Goal: Use online tool/utility: Utilize a website feature to perform a specific function

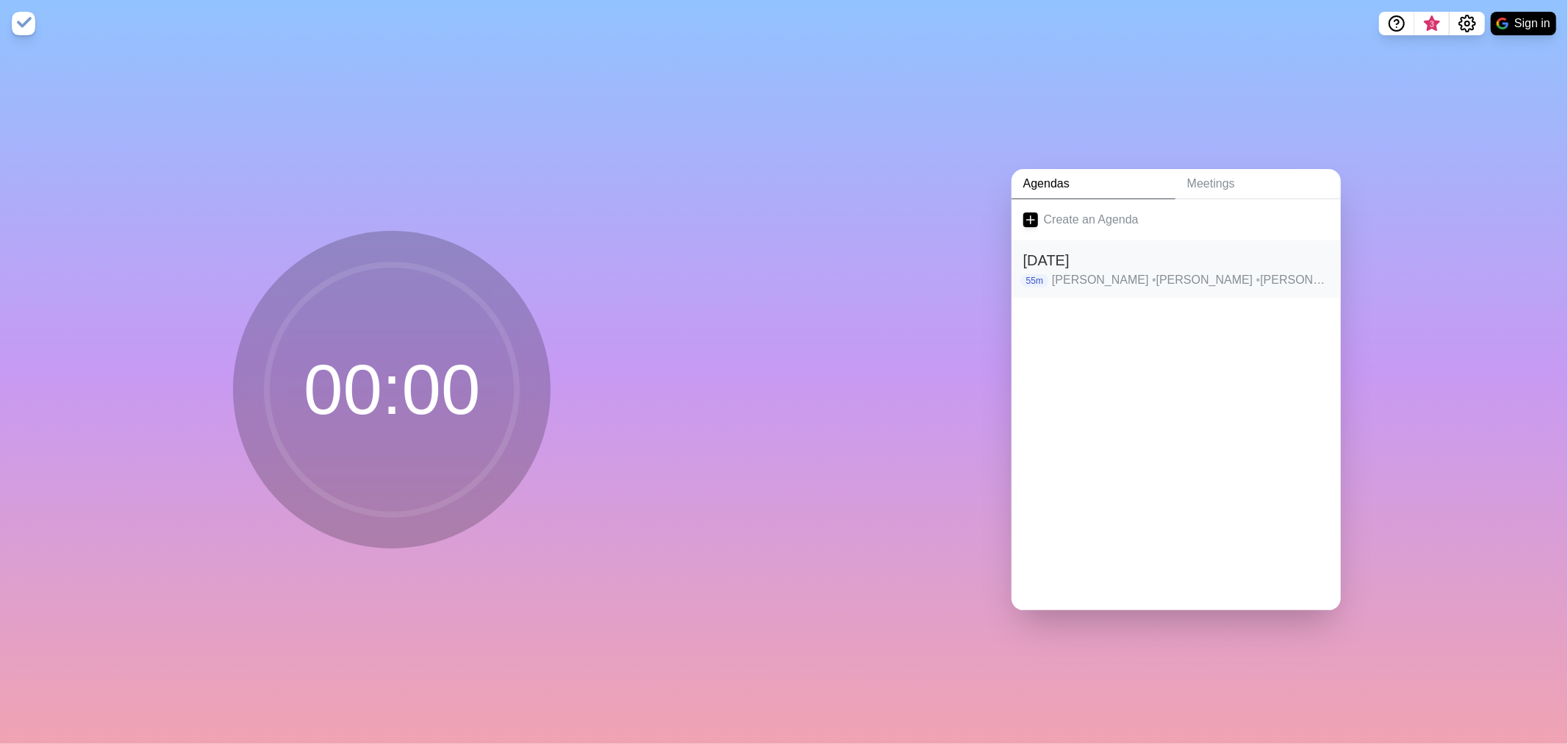
click at [1186, 274] on p "[PERSON_NAME], [PERSON_NAME] • [PERSON_NAME] • [PERSON_NAME] • [PERSON_NAME] • …" at bounding box center [1191, 279] width 277 height 17
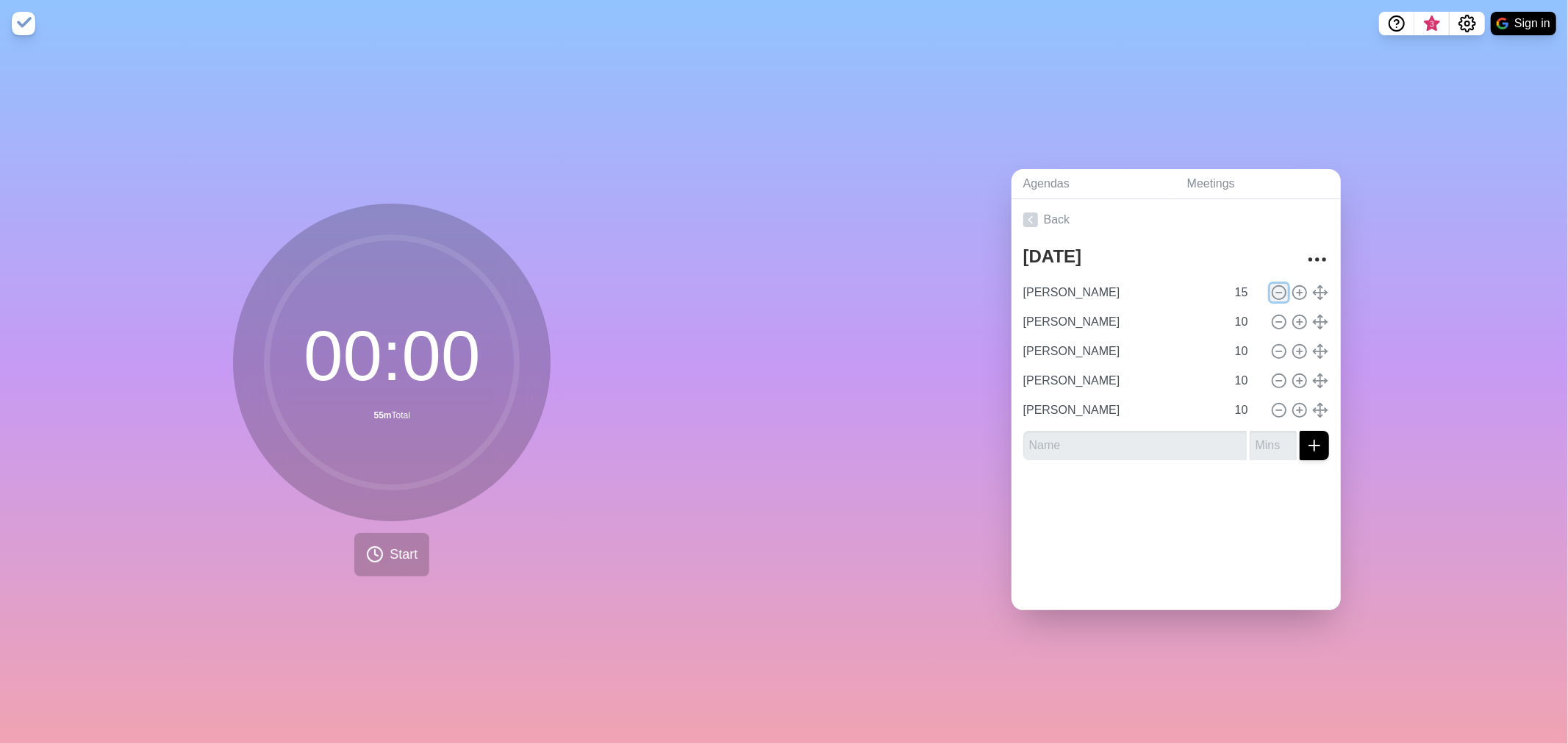
click at [1271, 289] on icon at bounding box center [1279, 293] width 17 height 17
type input "[PERSON_NAME]"
type input "10"
type input "[PERSON_NAME]"
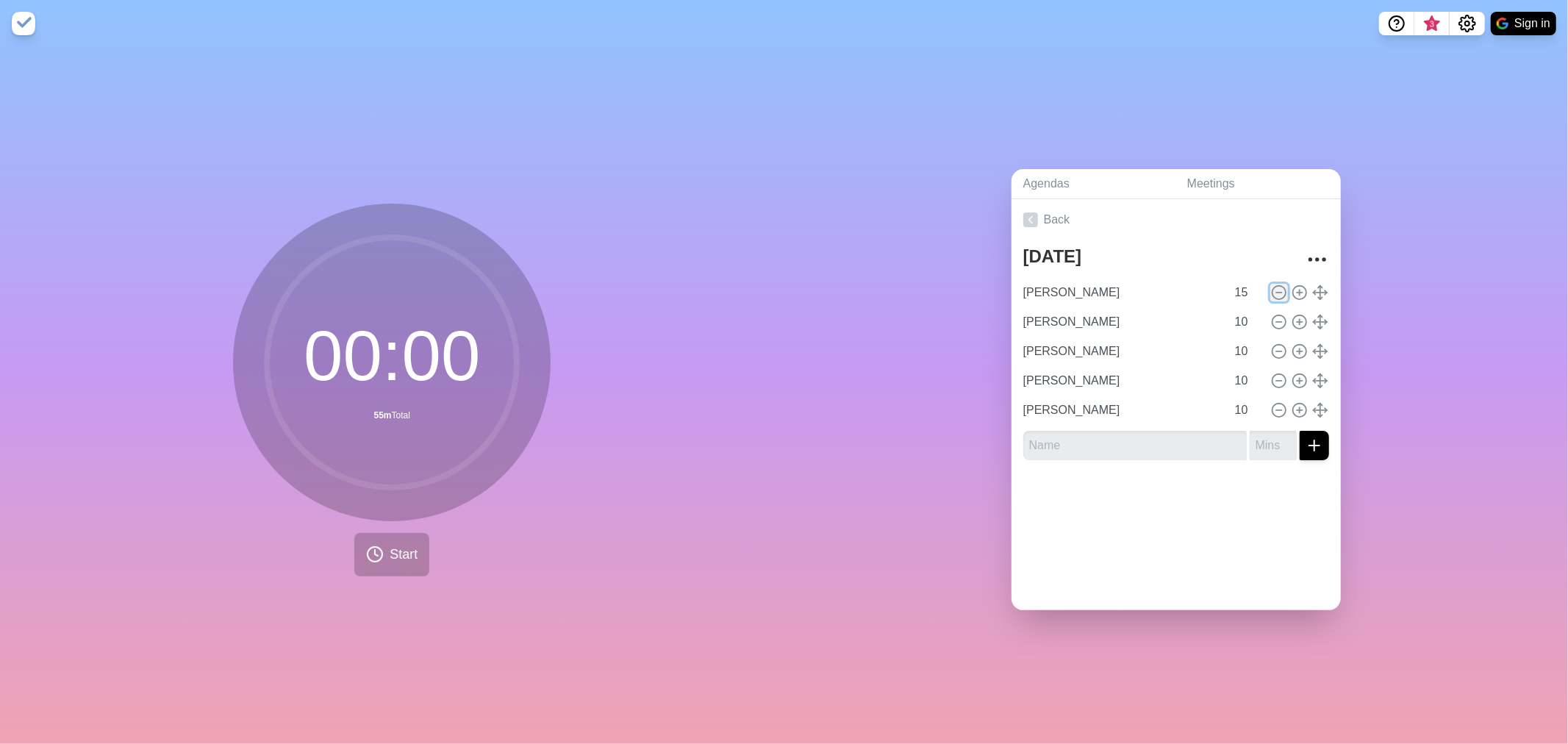
type input "[PERSON_NAME]"
click at [1271, 289] on icon at bounding box center [1279, 293] width 17 height 17
type input "[PERSON_NAME]"
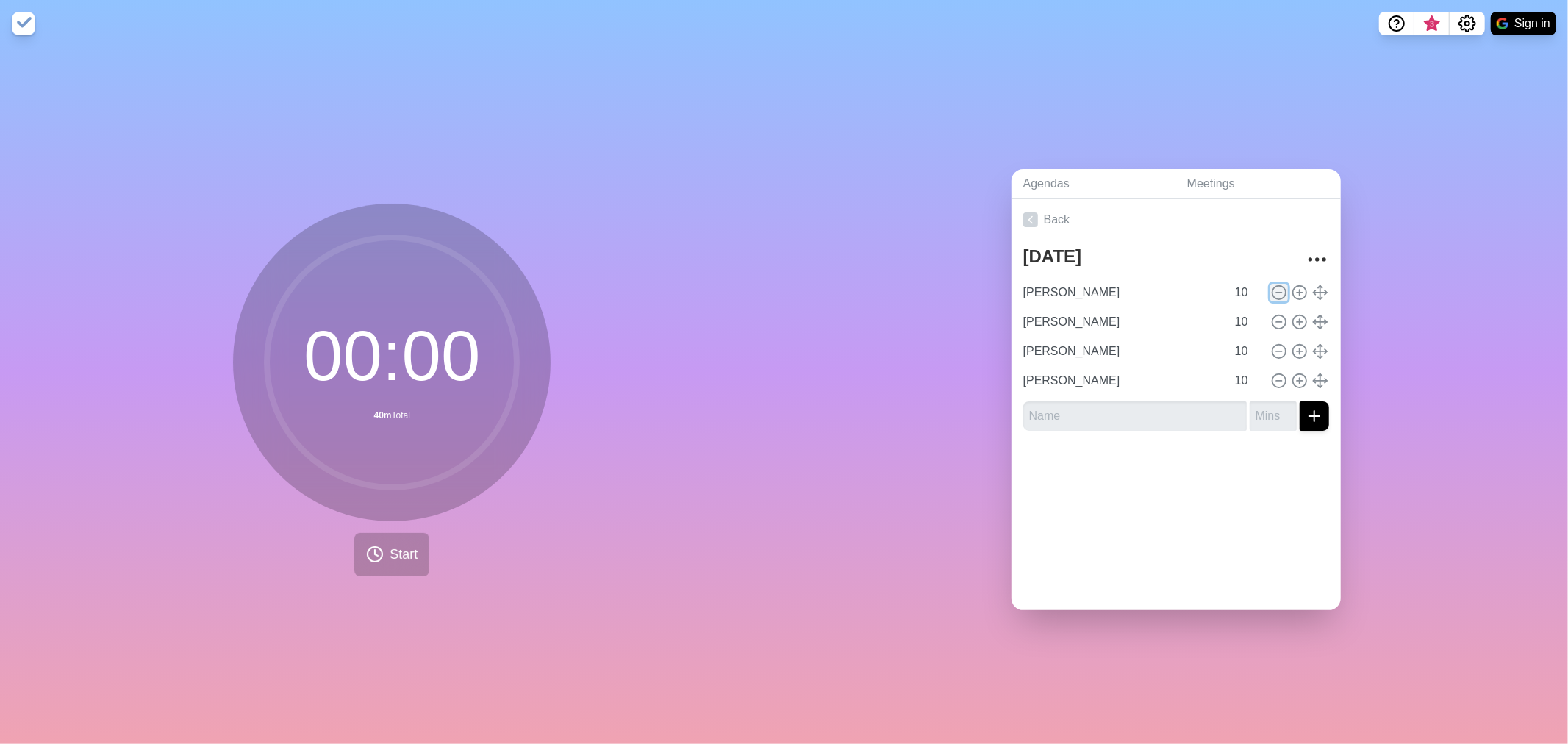
click at [1271, 289] on icon at bounding box center [1279, 293] width 17 height 17
type input "[PERSON_NAME]"
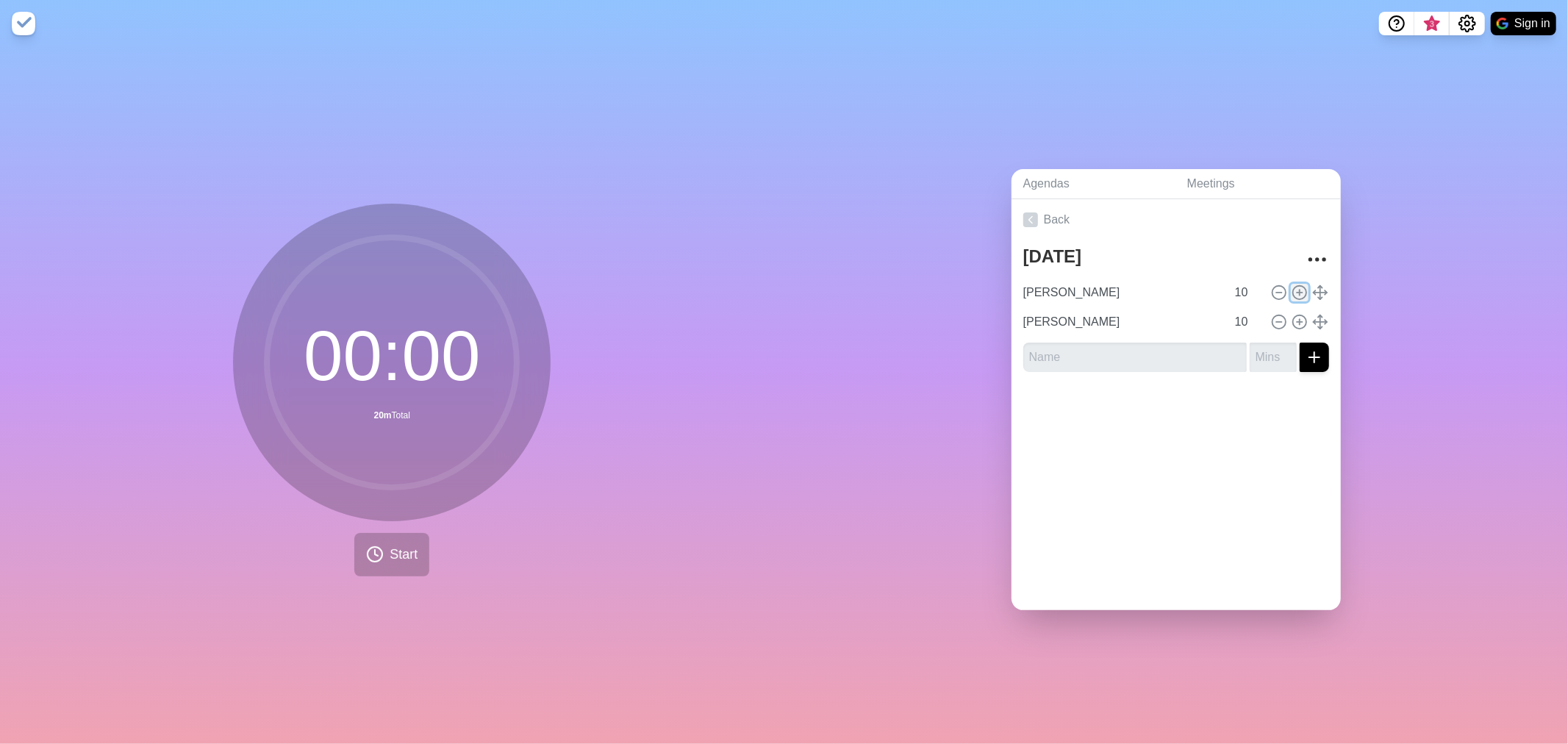
click at [1292, 288] on icon at bounding box center [1300, 293] width 17 height 17
type input "[PERSON_NAME]"
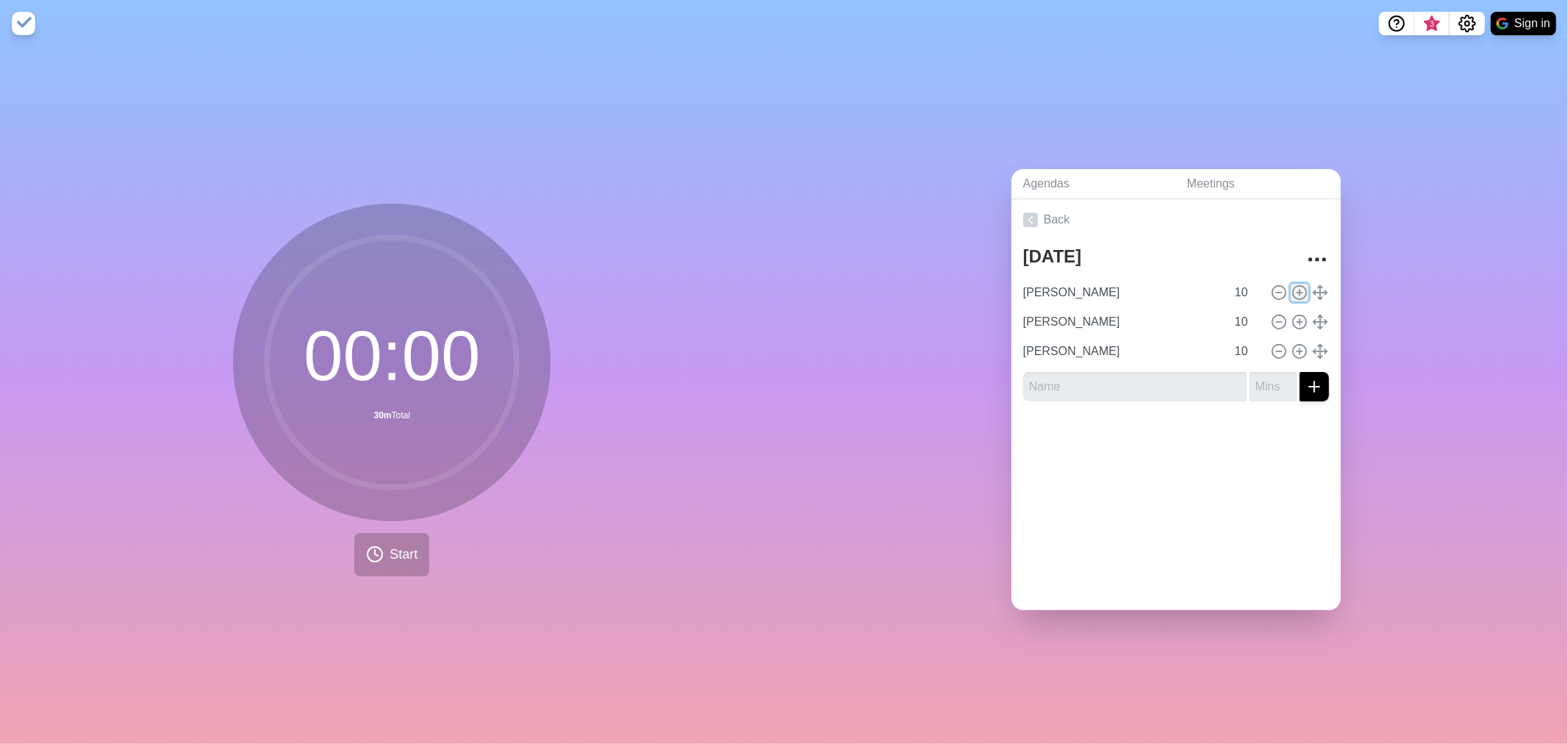
click at [1292, 288] on icon at bounding box center [1300, 293] width 17 height 17
type input "[PERSON_NAME]"
click at [1292, 288] on icon at bounding box center [1300, 293] width 17 height 17
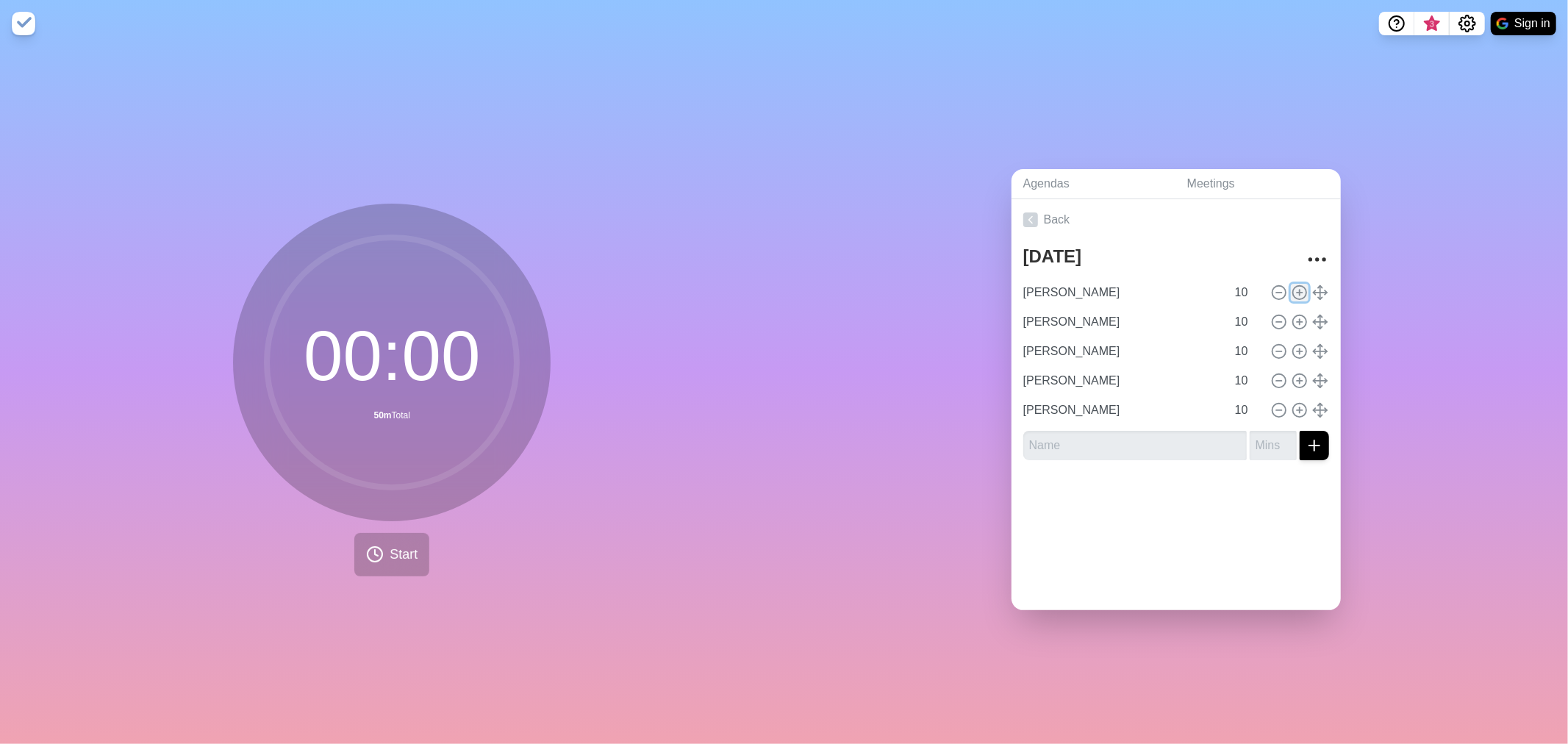
click at [1292, 288] on icon at bounding box center [1300, 293] width 17 height 17
type input "[PERSON_NAME]"
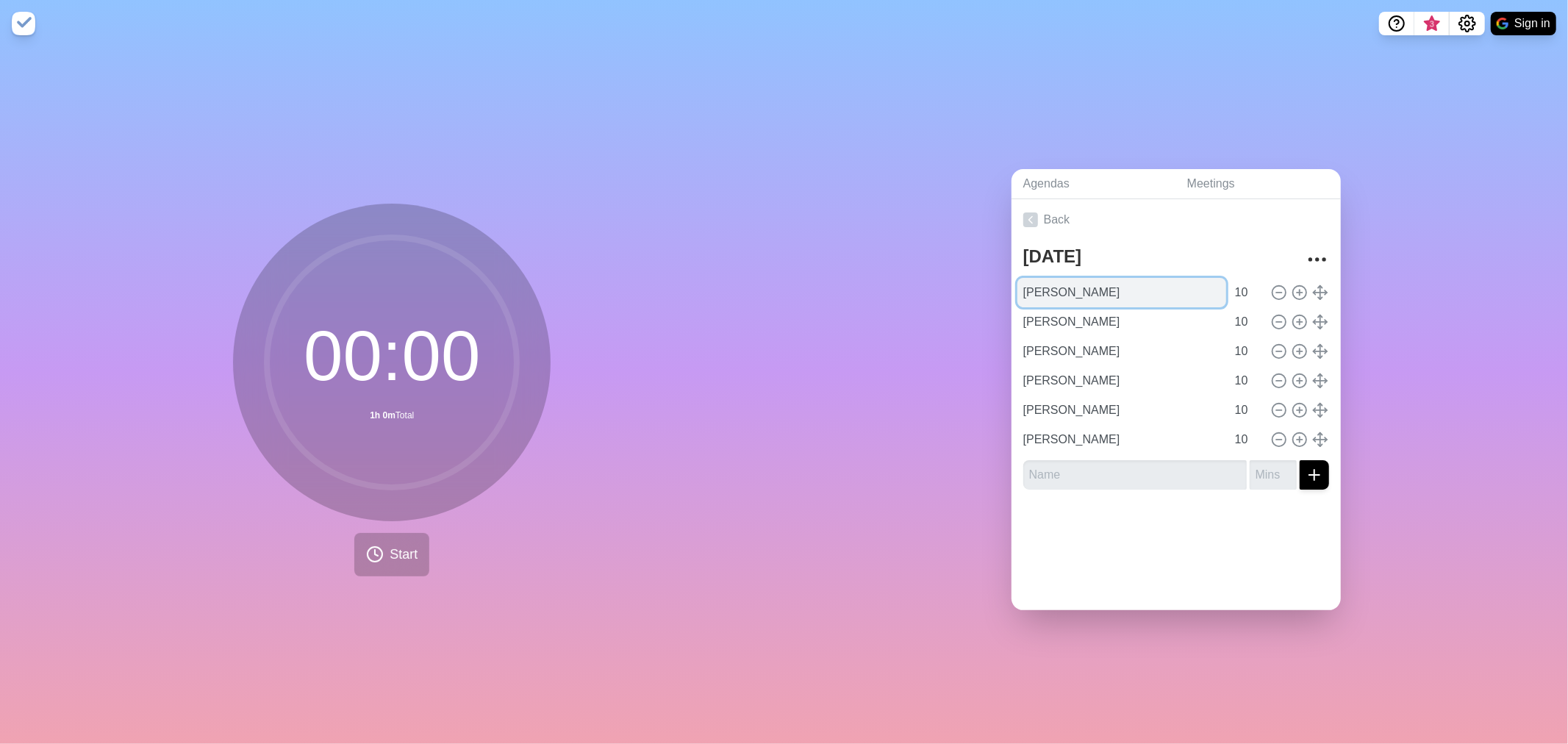
click at [1090, 288] on input "[PERSON_NAME]" at bounding box center [1121, 293] width 208 height 29
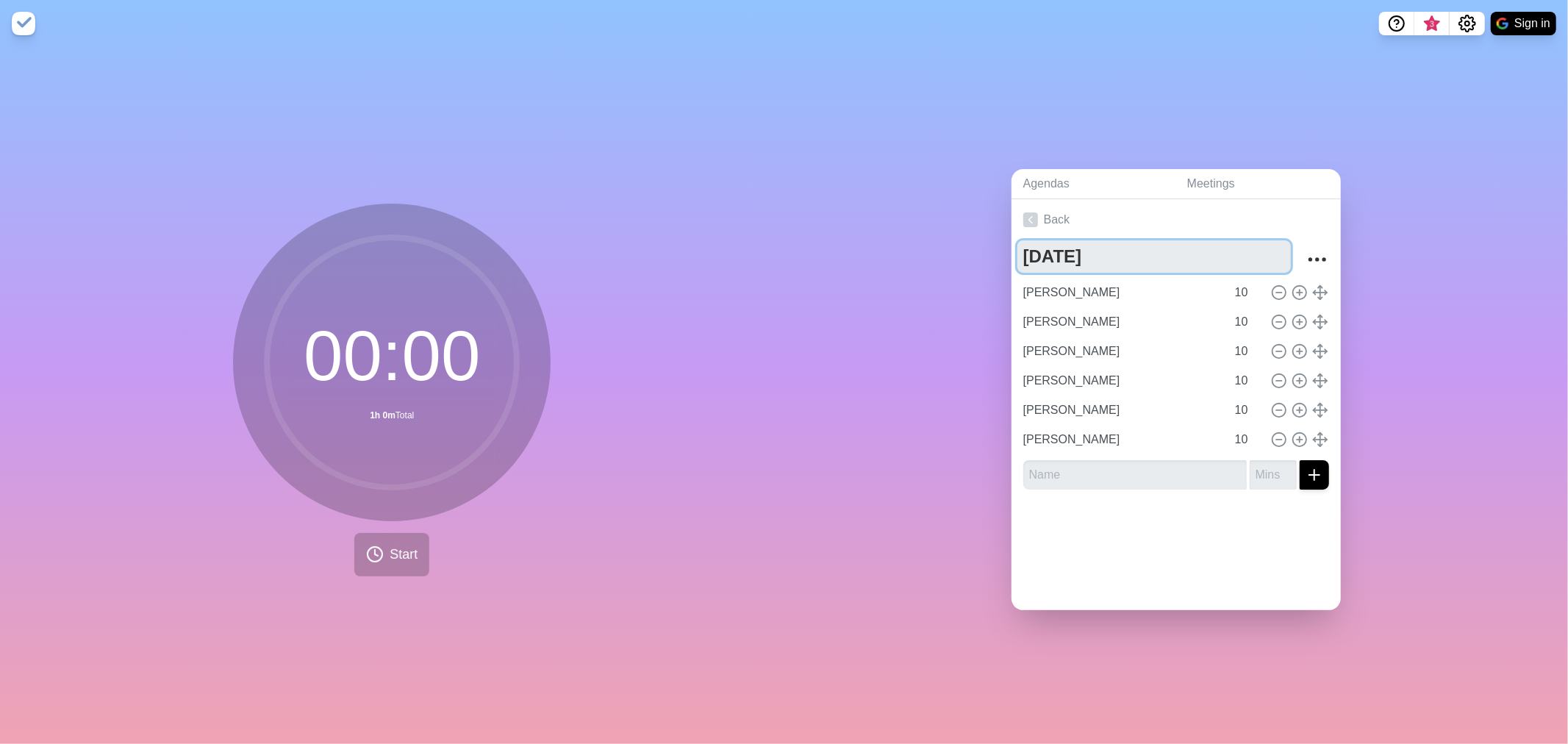
drag, startPoint x: 1039, startPoint y: 247, endPoint x: 1002, endPoint y: 247, distance: 37.0
click at [1002, 247] on div "Agendas Meetings Back [DATE] [PERSON_NAME] 10 Gabriele 10 Gabriele 10 Gabriele …" at bounding box center [1176, 395] width 784 height 697
type textarea "[DATE]"
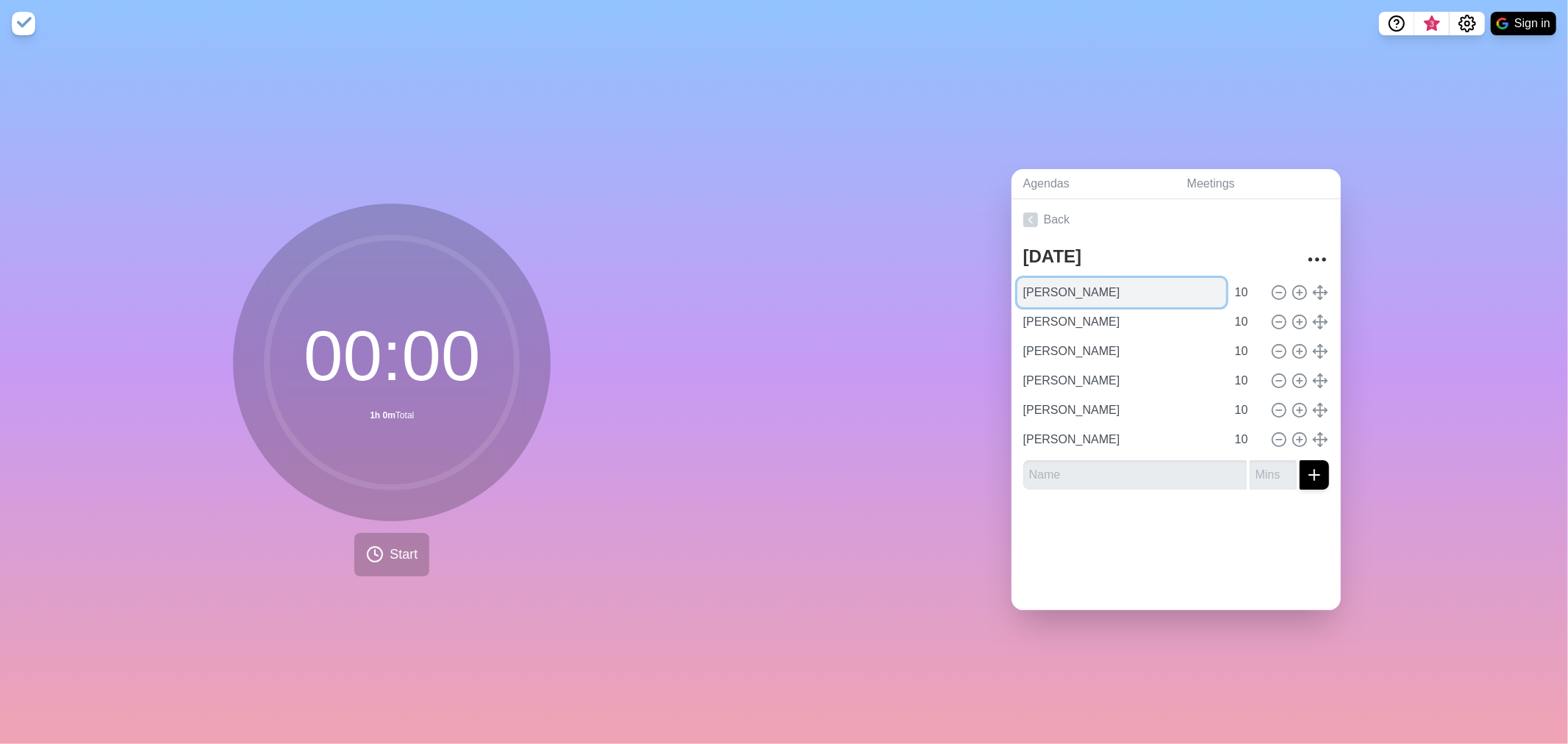
click at [1068, 282] on input "[PERSON_NAME]" at bounding box center [1121, 293] width 208 height 29
type input "[PERSON_NAME]"
click at [1057, 310] on input "[PERSON_NAME]" at bounding box center [1121, 322] width 208 height 29
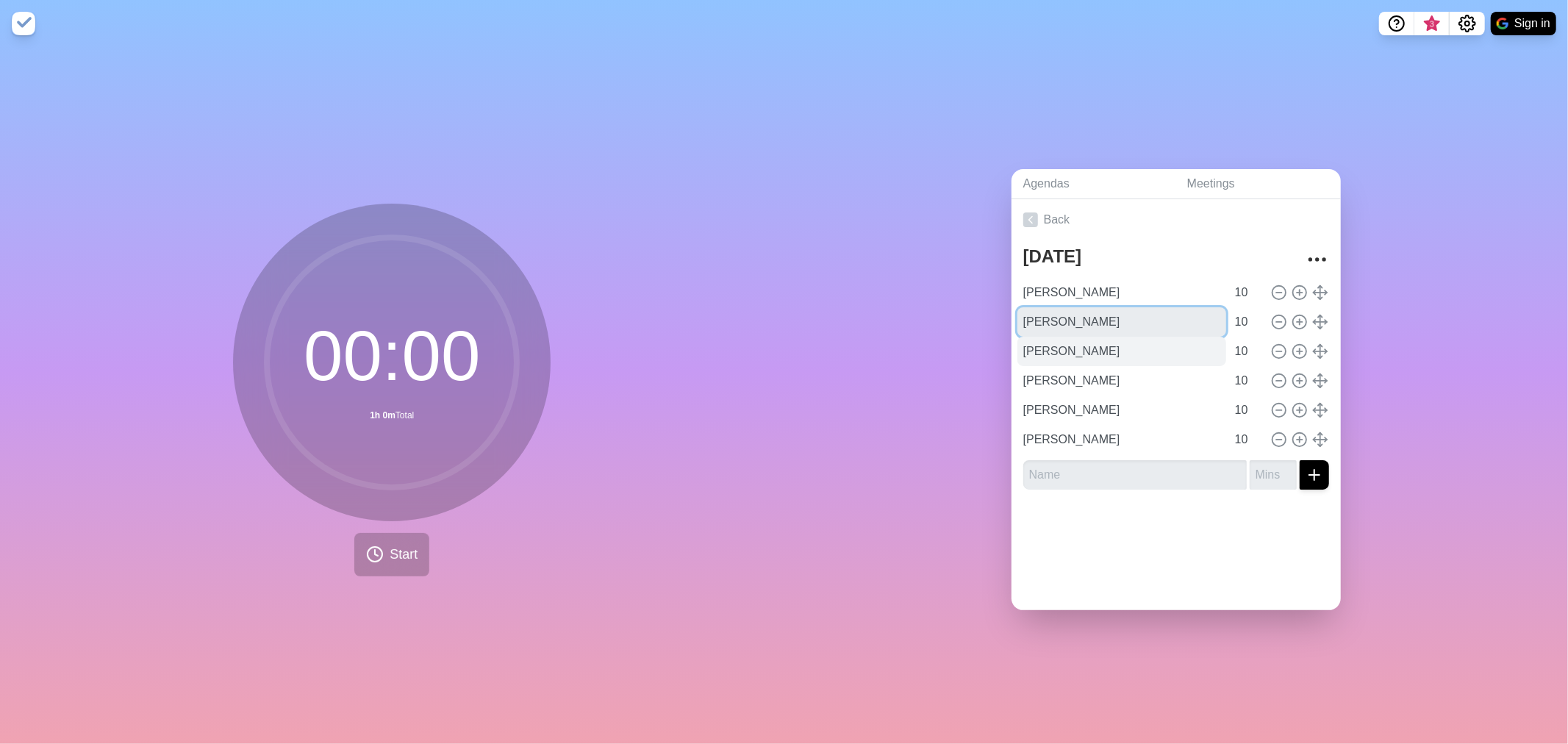
type input "[PERSON_NAME]"
click at [1046, 349] on input "[PERSON_NAME]" at bounding box center [1121, 352] width 208 height 29
type input "[PERSON_NAME]"
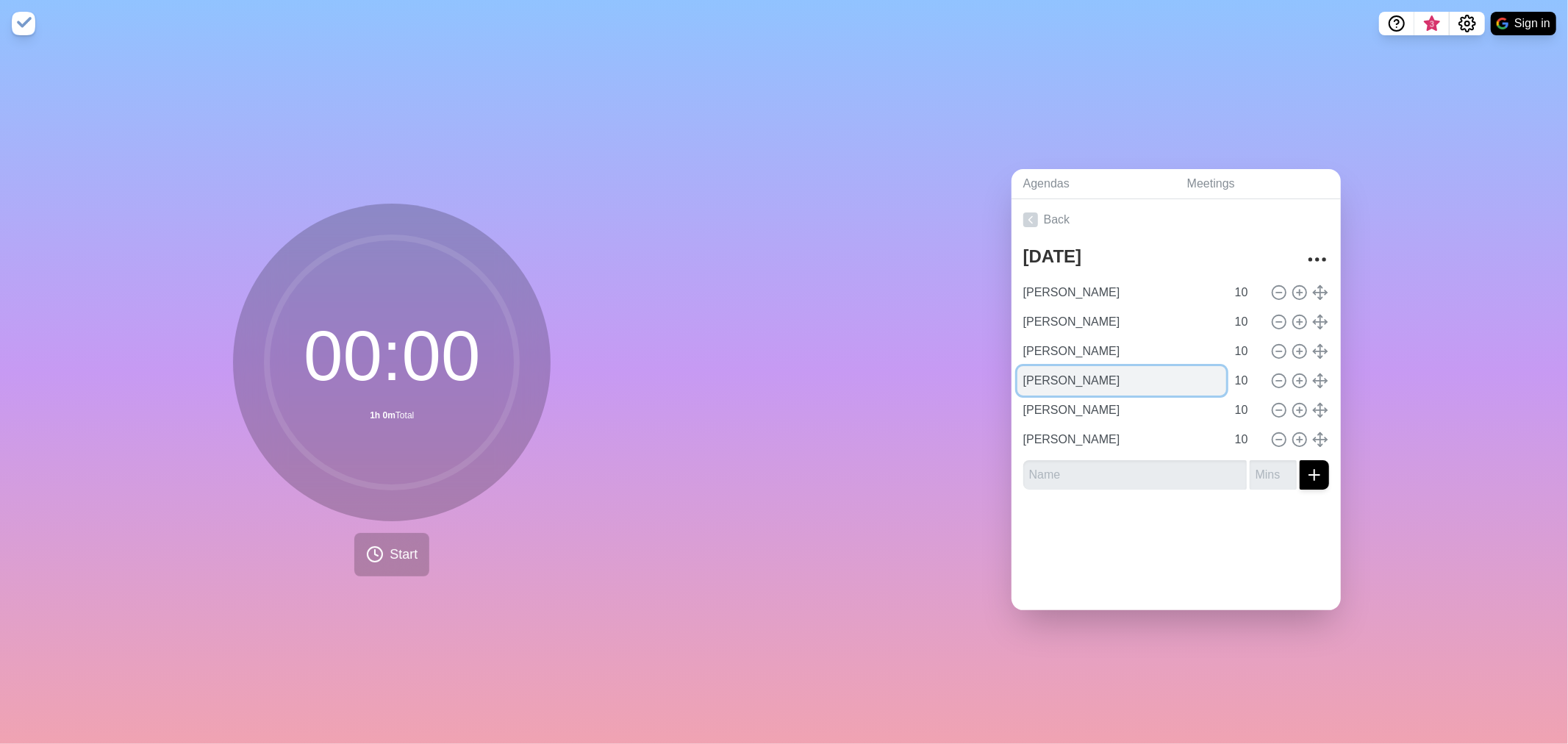
click at [1046, 375] on input "[PERSON_NAME]" at bounding box center [1121, 381] width 208 height 29
type input "[PERSON_NAME]"
click at [1047, 406] on input "[PERSON_NAME]" at bounding box center [1121, 411] width 208 height 29
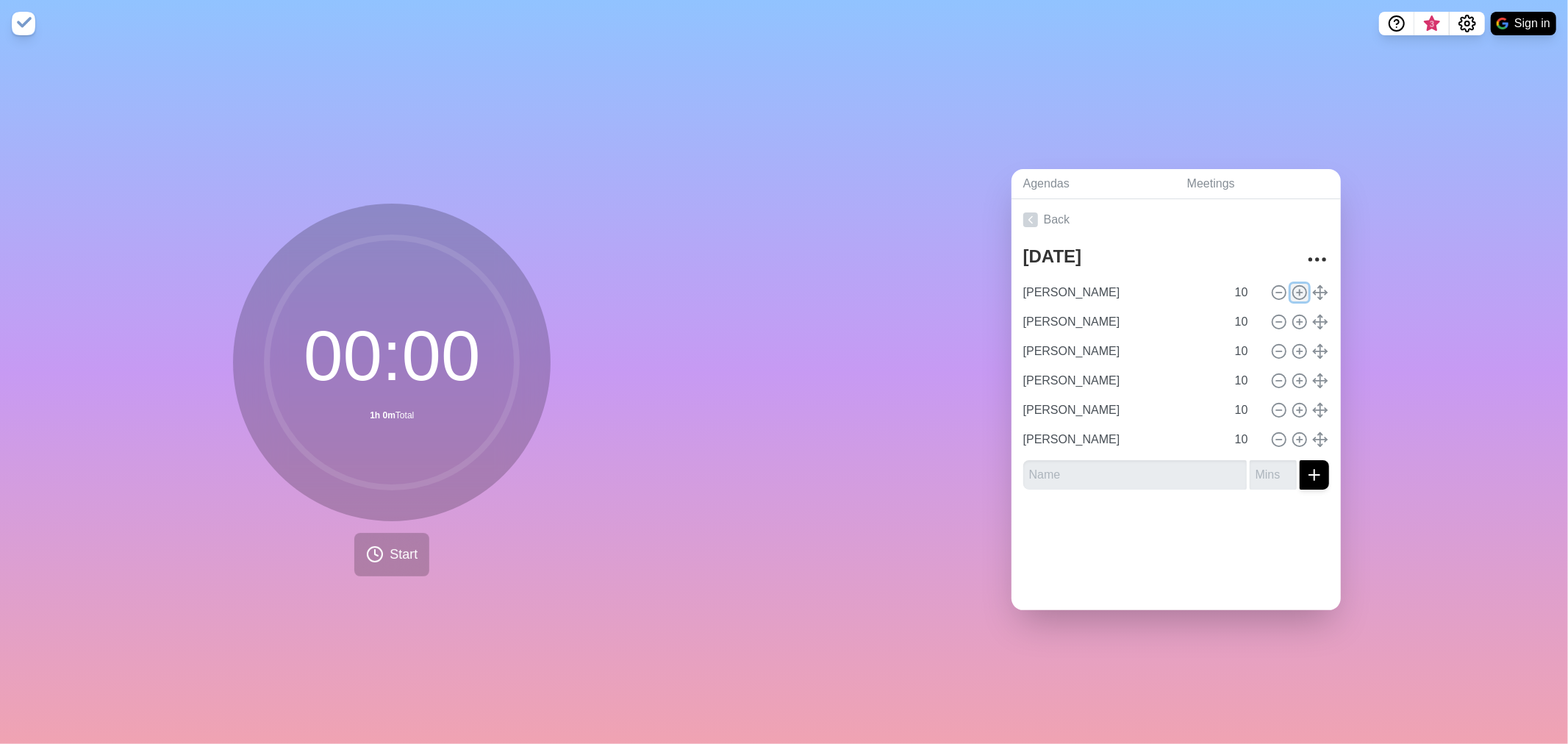
click at [1292, 289] on icon at bounding box center [1300, 293] width 17 height 17
type input "[PERSON_NAME]"
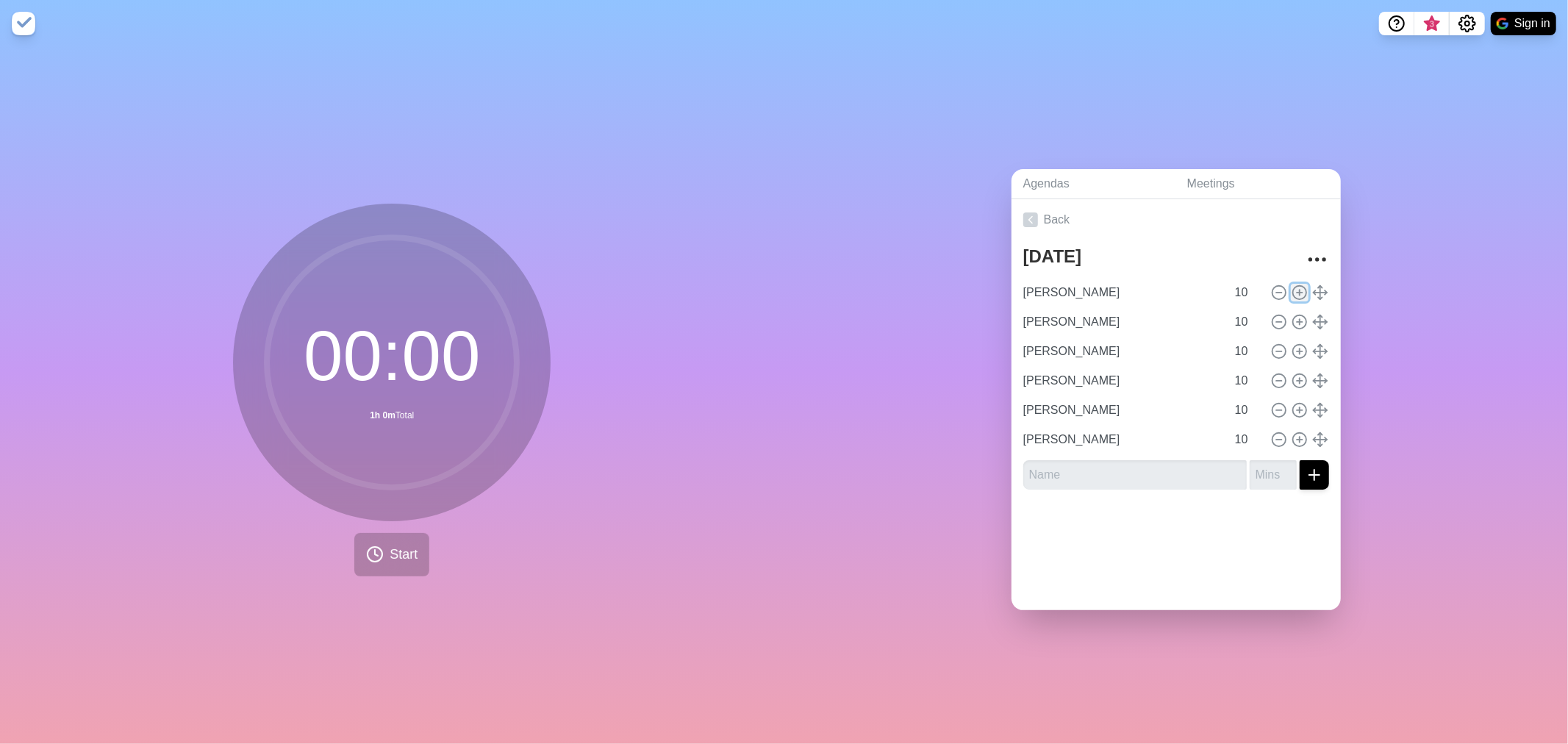
type input "[PERSON_NAME]"
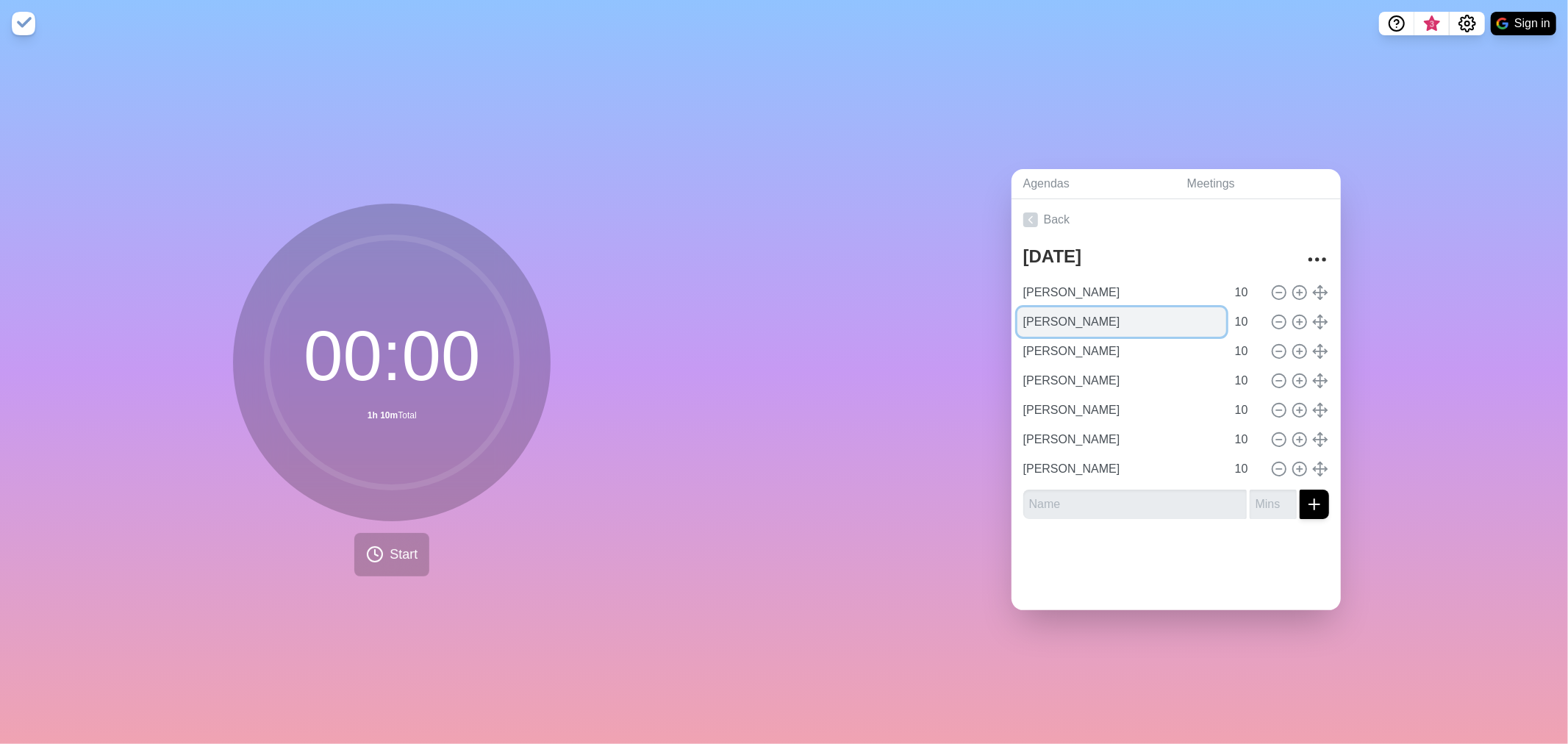
click at [1059, 318] on input "[PERSON_NAME]" at bounding box center [1121, 322] width 208 height 29
type input "[PERSON_NAME]"
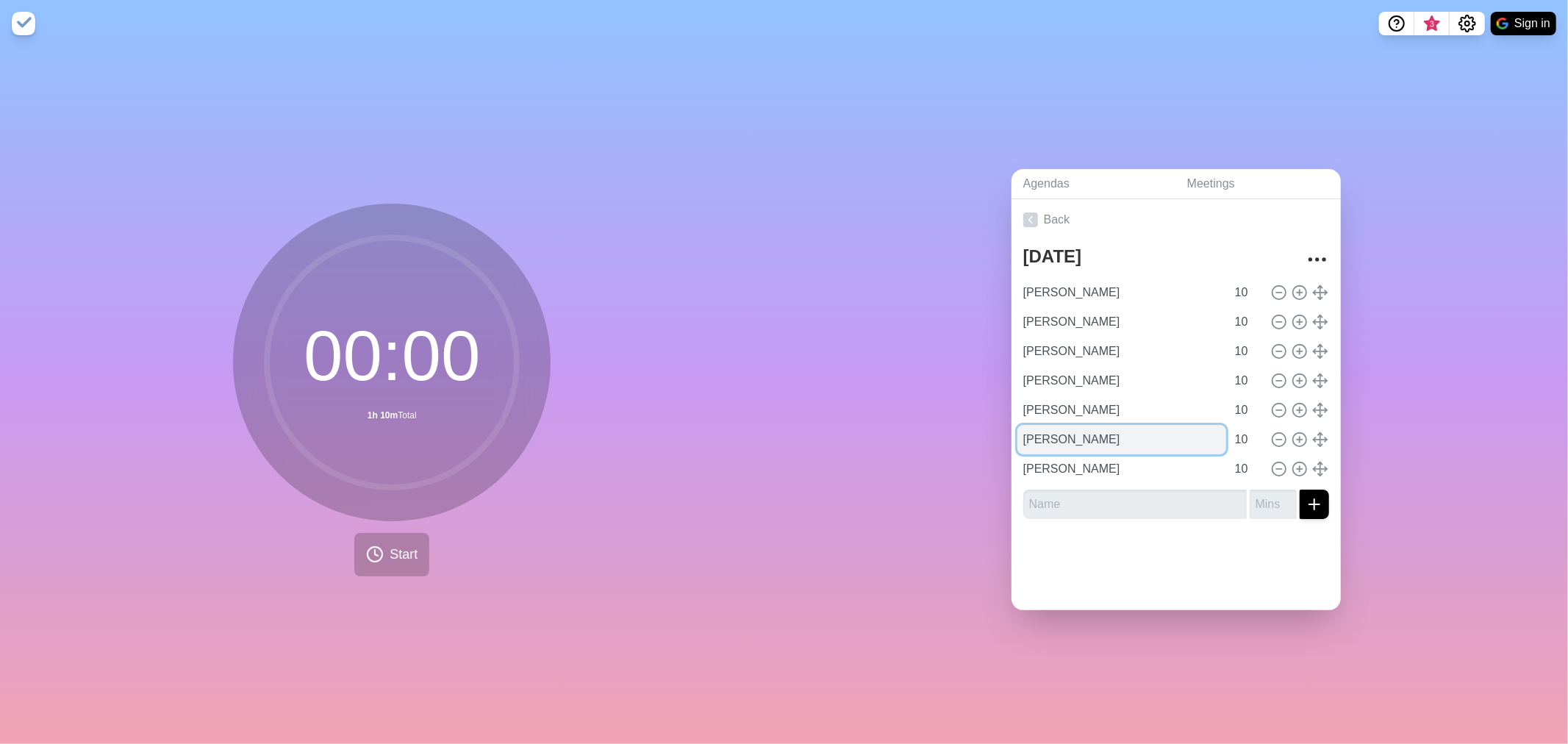
click at [1064, 439] on input "[PERSON_NAME]" at bounding box center [1121, 440] width 208 height 29
type input "[PERSON_NAME]"
click at [1059, 460] on input "[PERSON_NAME]" at bounding box center [1121, 469] width 208 height 29
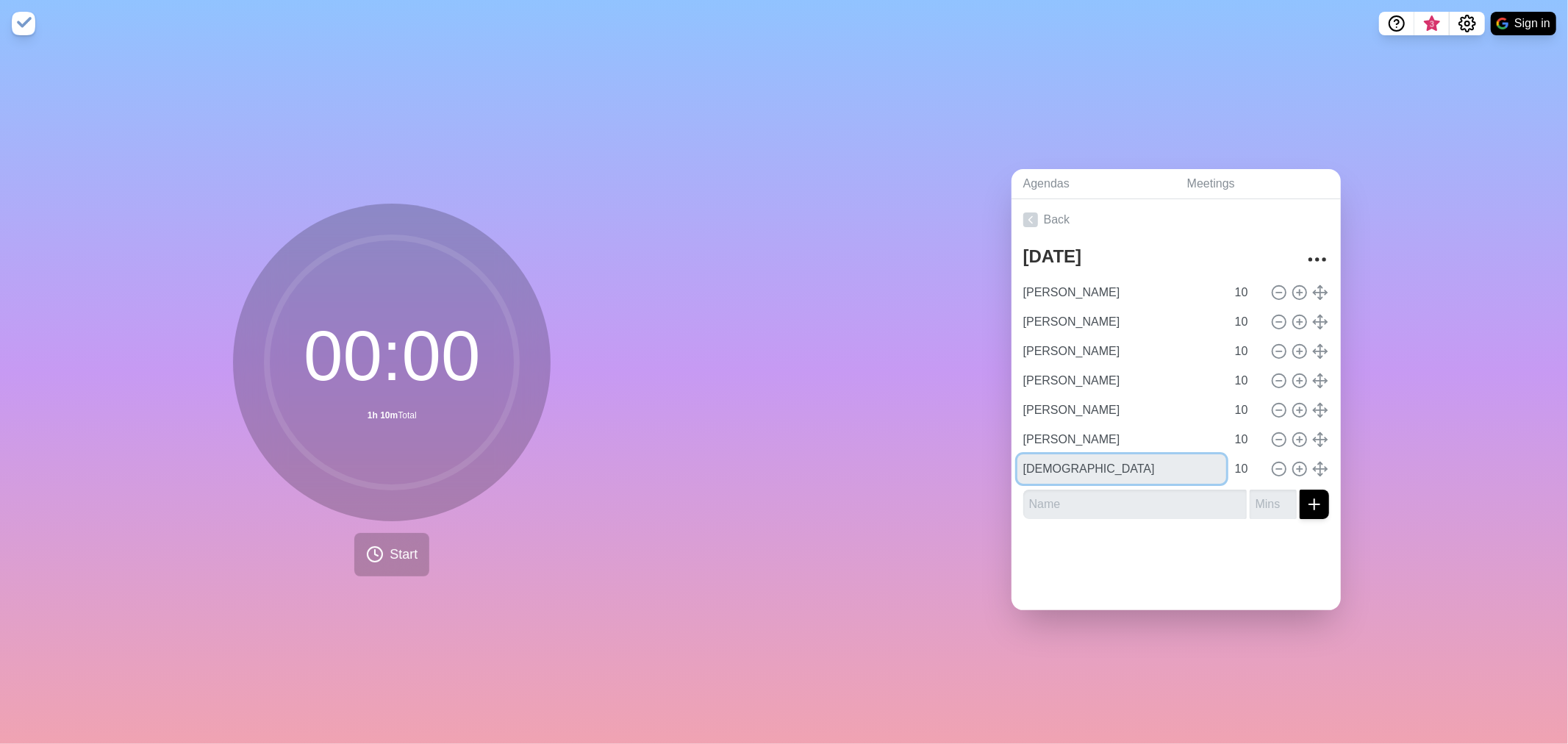
type input "[DEMOGRAPHIC_DATA]"
click at [1079, 563] on div at bounding box center [1176, 560] width 330 height 59
